Goal: Communication & Community: Participate in discussion

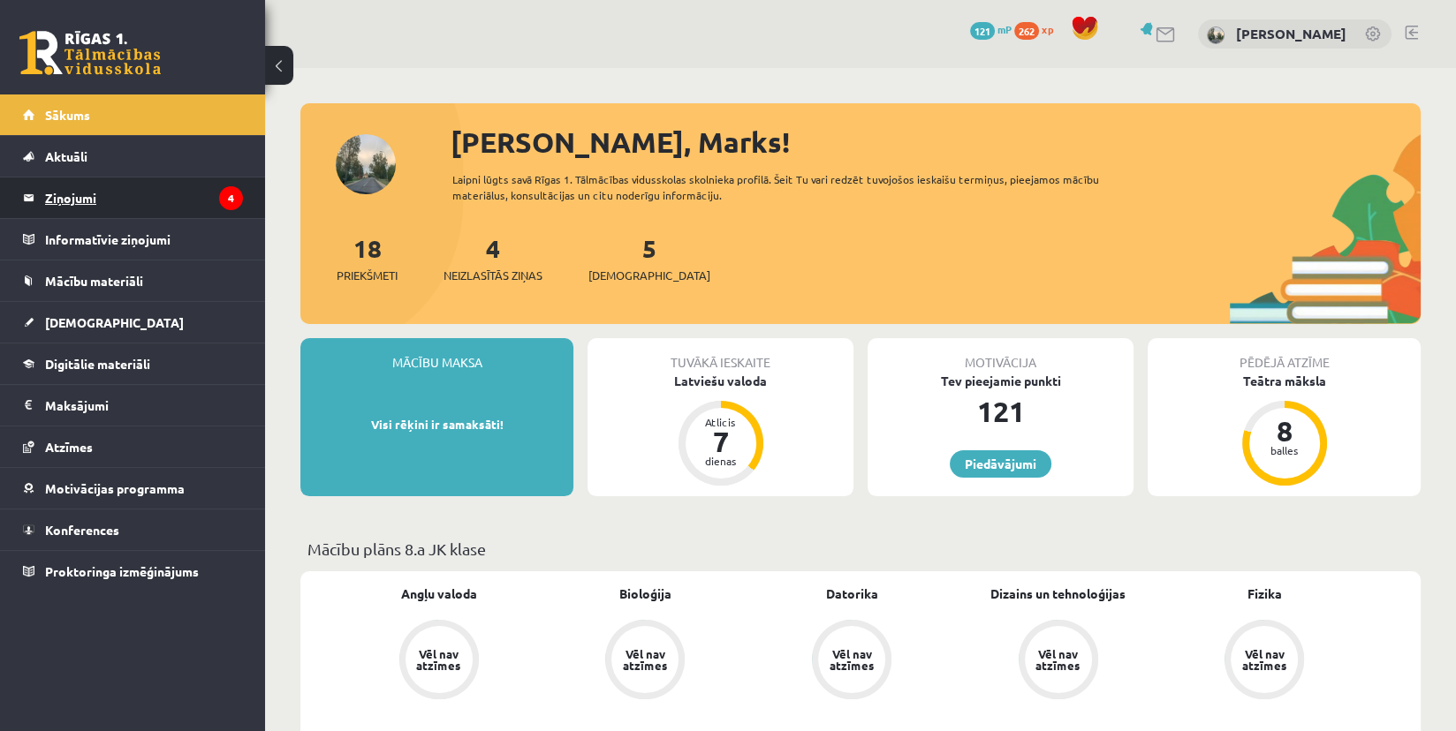
click at [119, 207] on legend "Ziņojumi 4" at bounding box center [144, 198] width 198 height 41
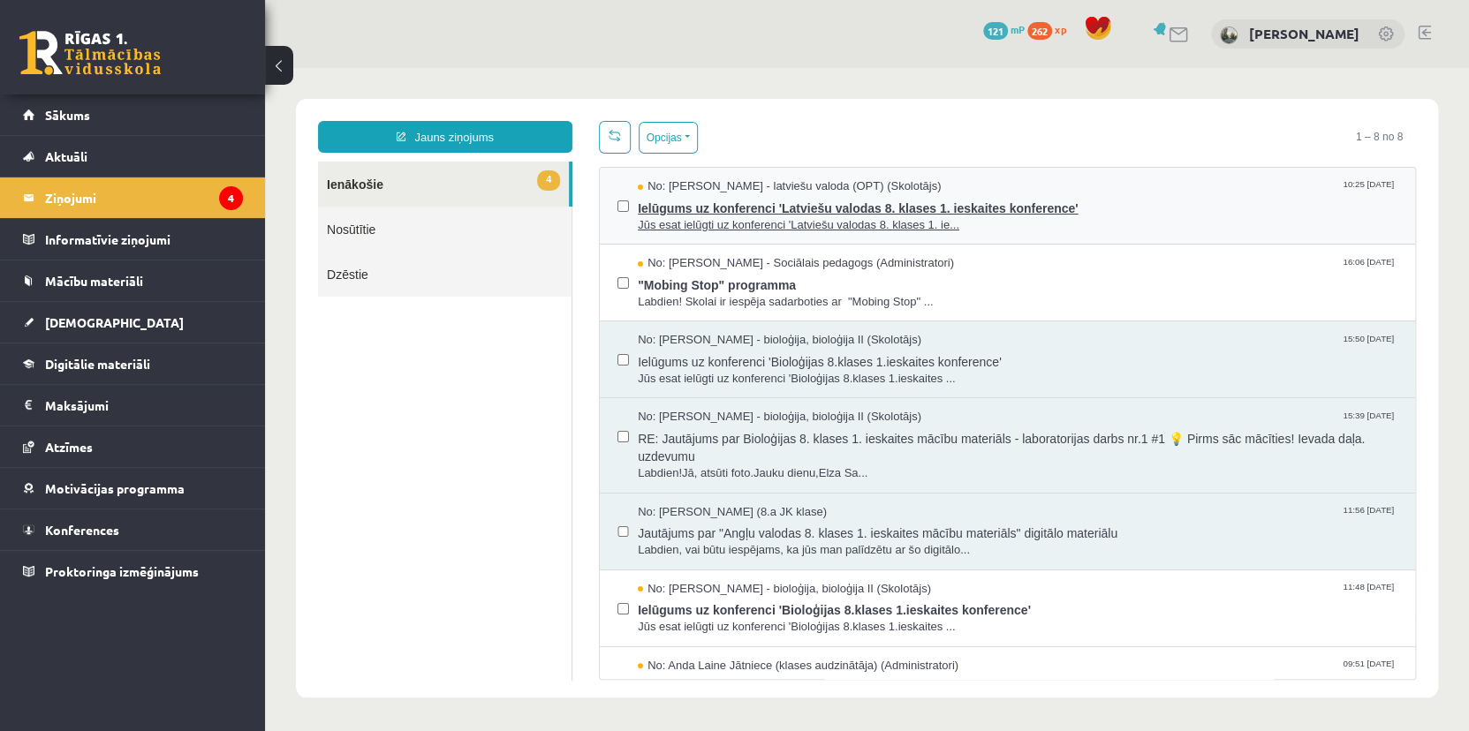
click at [1013, 180] on div "No: [PERSON_NAME] - latviešu valoda (OPT) (Skolotājs) 10:25 [DATE]" at bounding box center [1018, 186] width 760 height 17
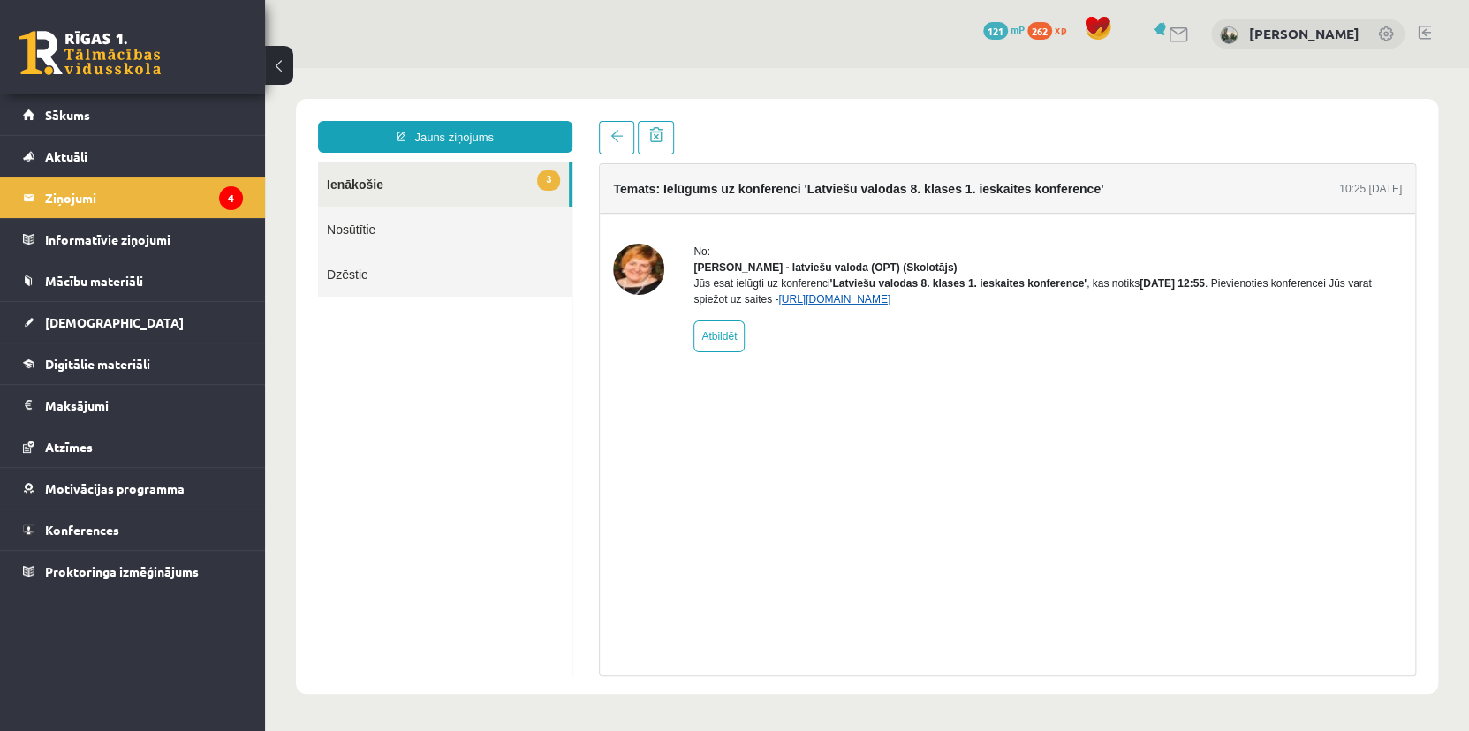
click at [836, 306] on link "[URL][DOMAIN_NAME]" at bounding box center [834, 299] width 112 height 12
click at [89, 306] on link "[DEMOGRAPHIC_DATA]" at bounding box center [133, 322] width 220 height 41
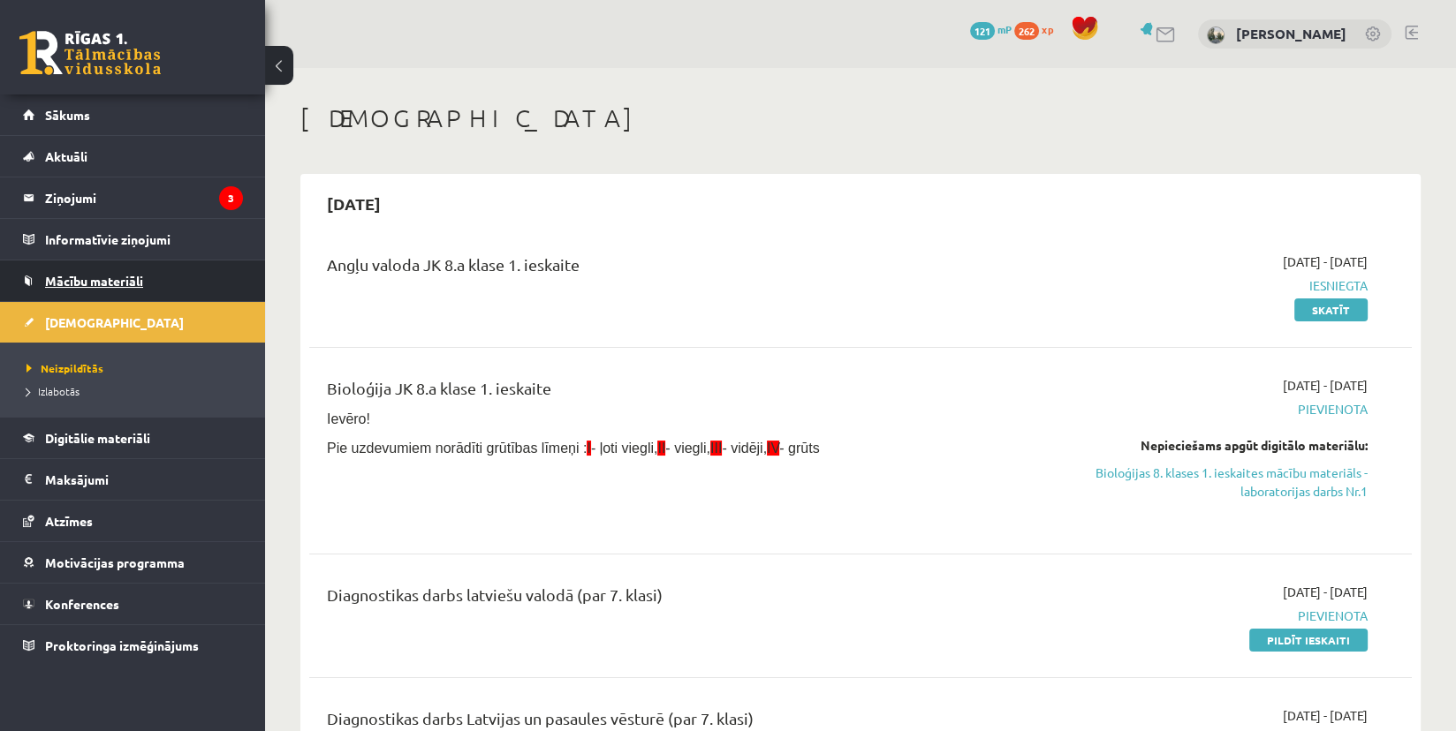
click at [93, 287] on link "Mācību materiāli" at bounding box center [133, 281] width 220 height 41
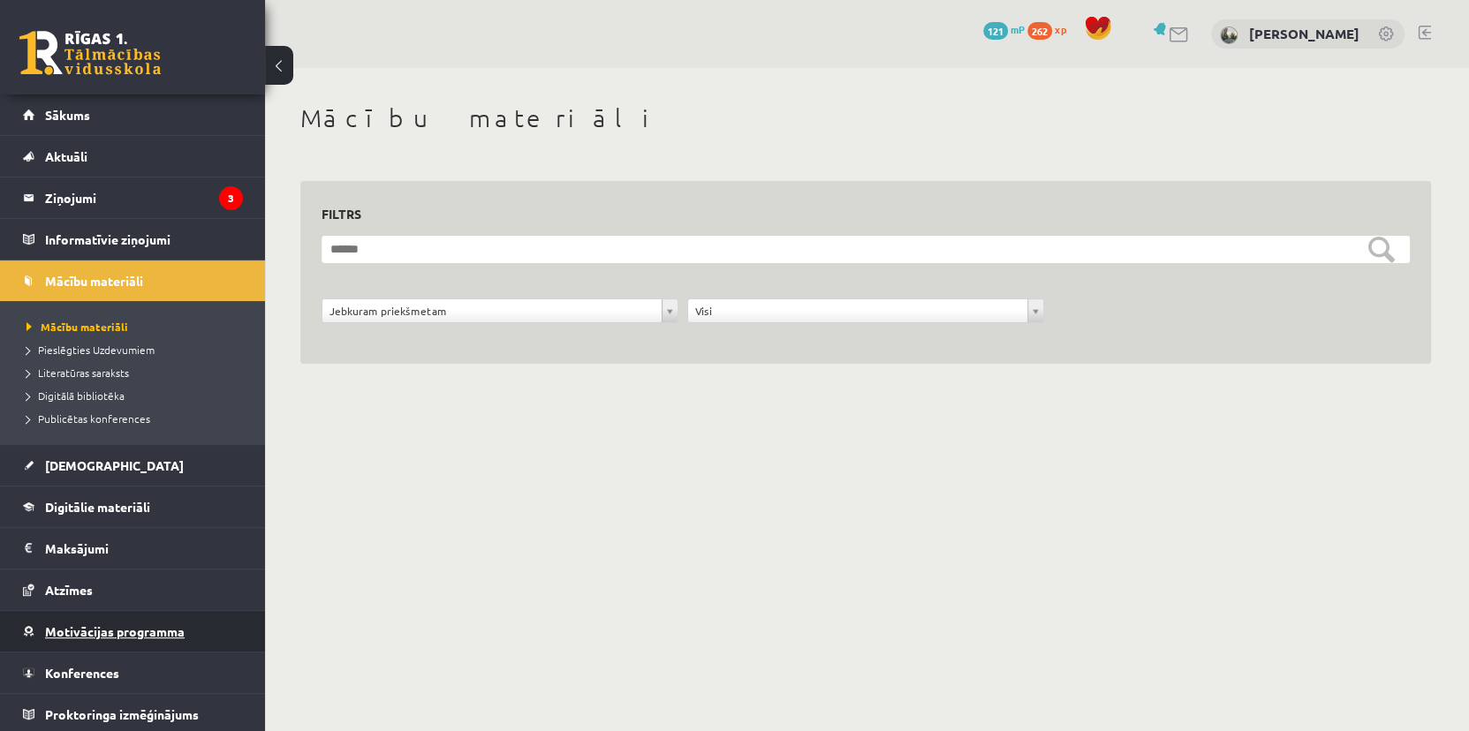
scroll to position [2, 0]
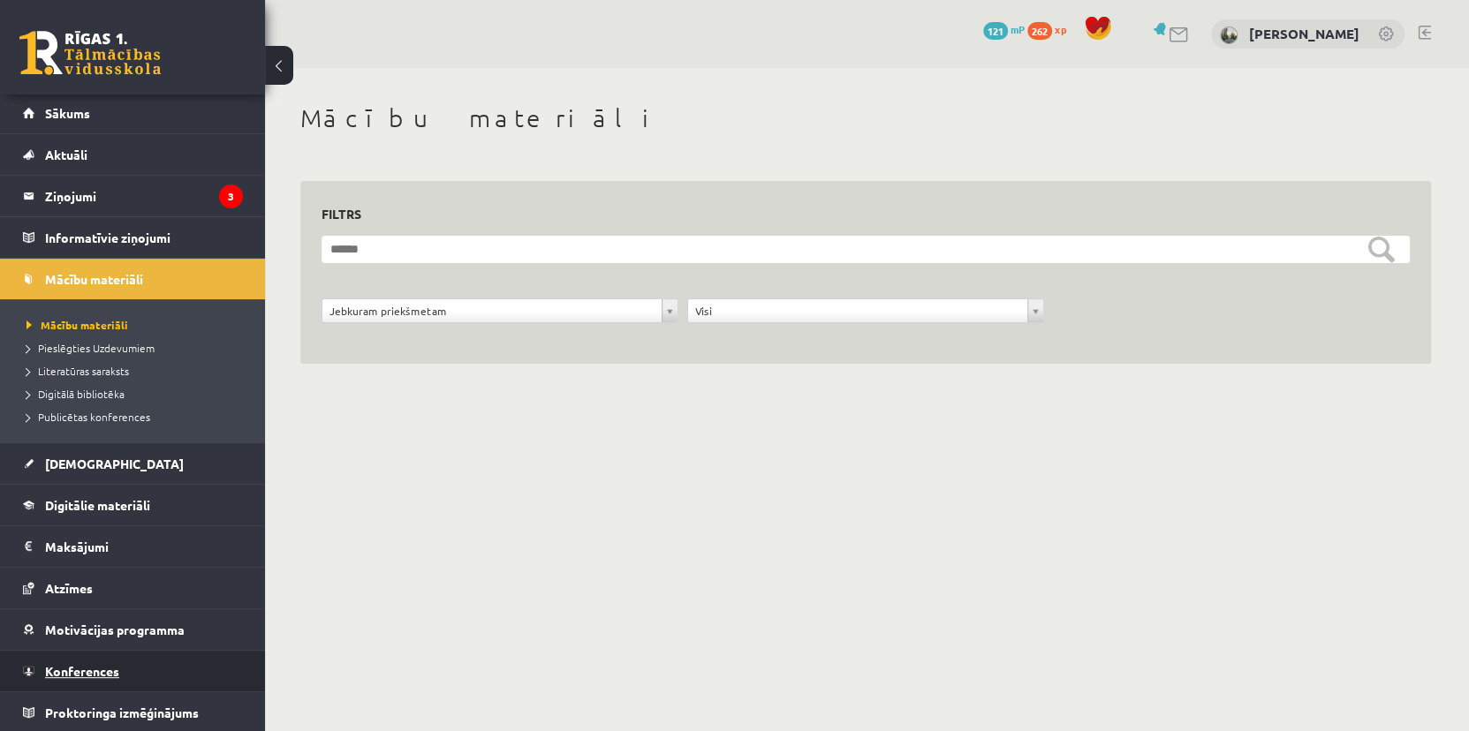
click at [67, 665] on span "Konferences" at bounding box center [82, 671] width 74 height 16
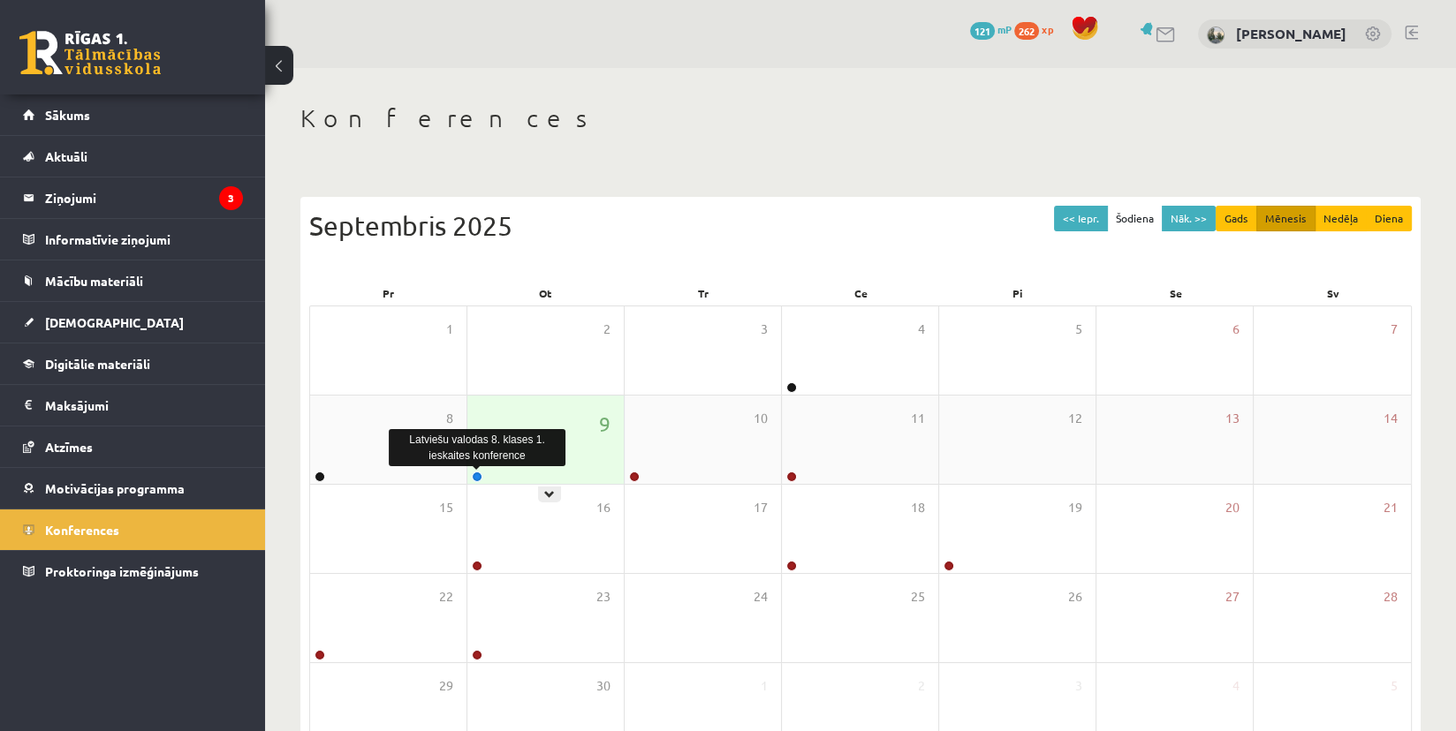
click at [479, 473] on link at bounding box center [477, 477] width 11 height 11
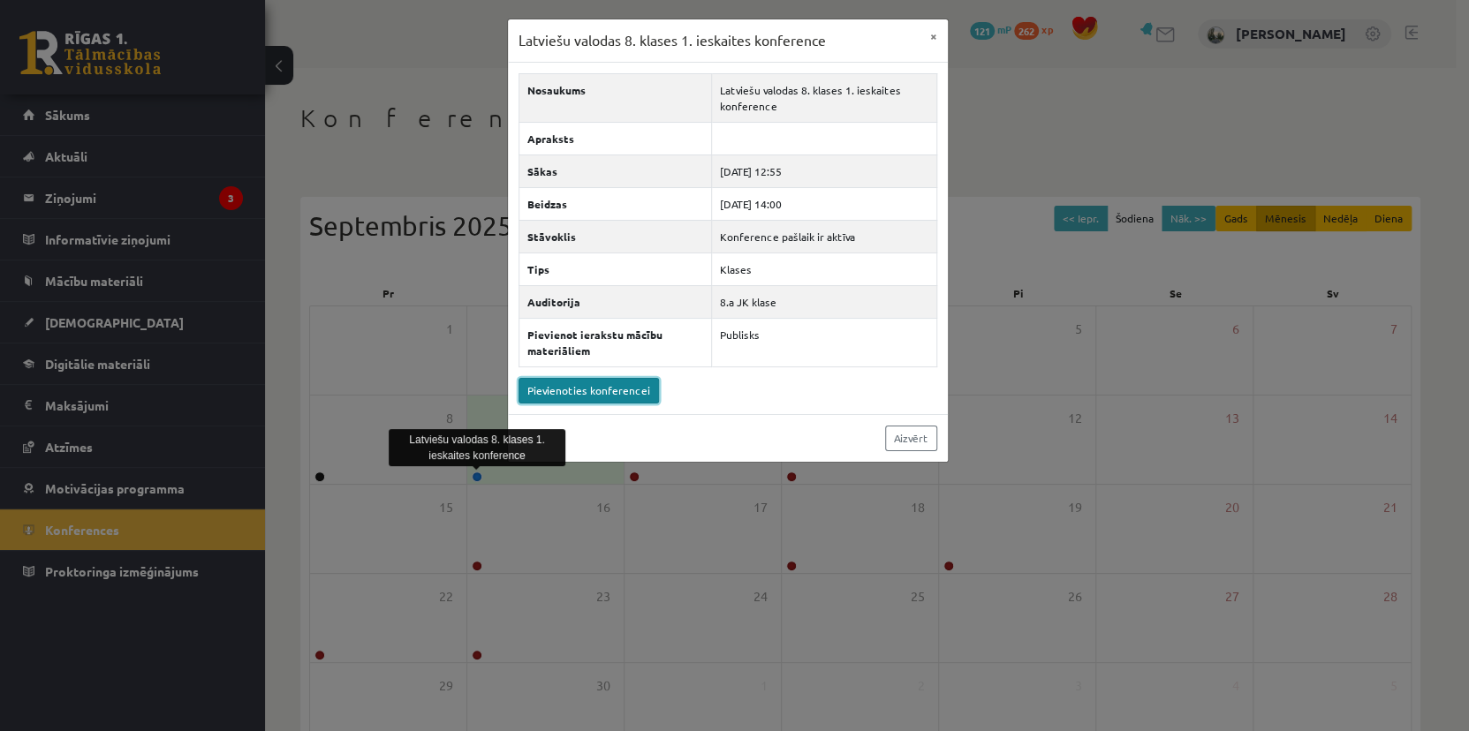
click at [570, 391] on link "Pievienoties konferencei" at bounding box center [588, 391] width 140 height 26
